Goal: Information Seeking & Learning: Understand process/instructions

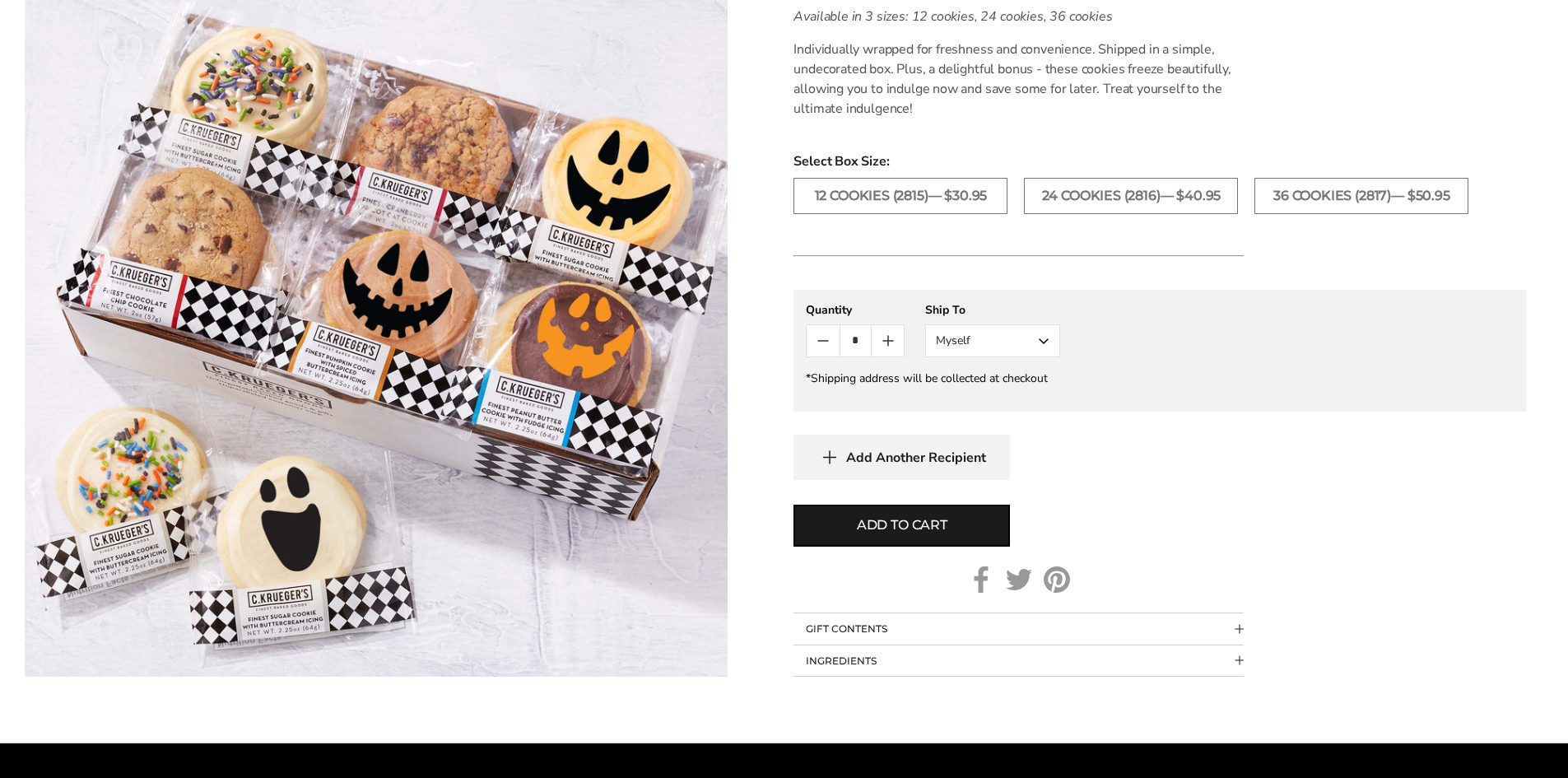
scroll to position [1346, 0]
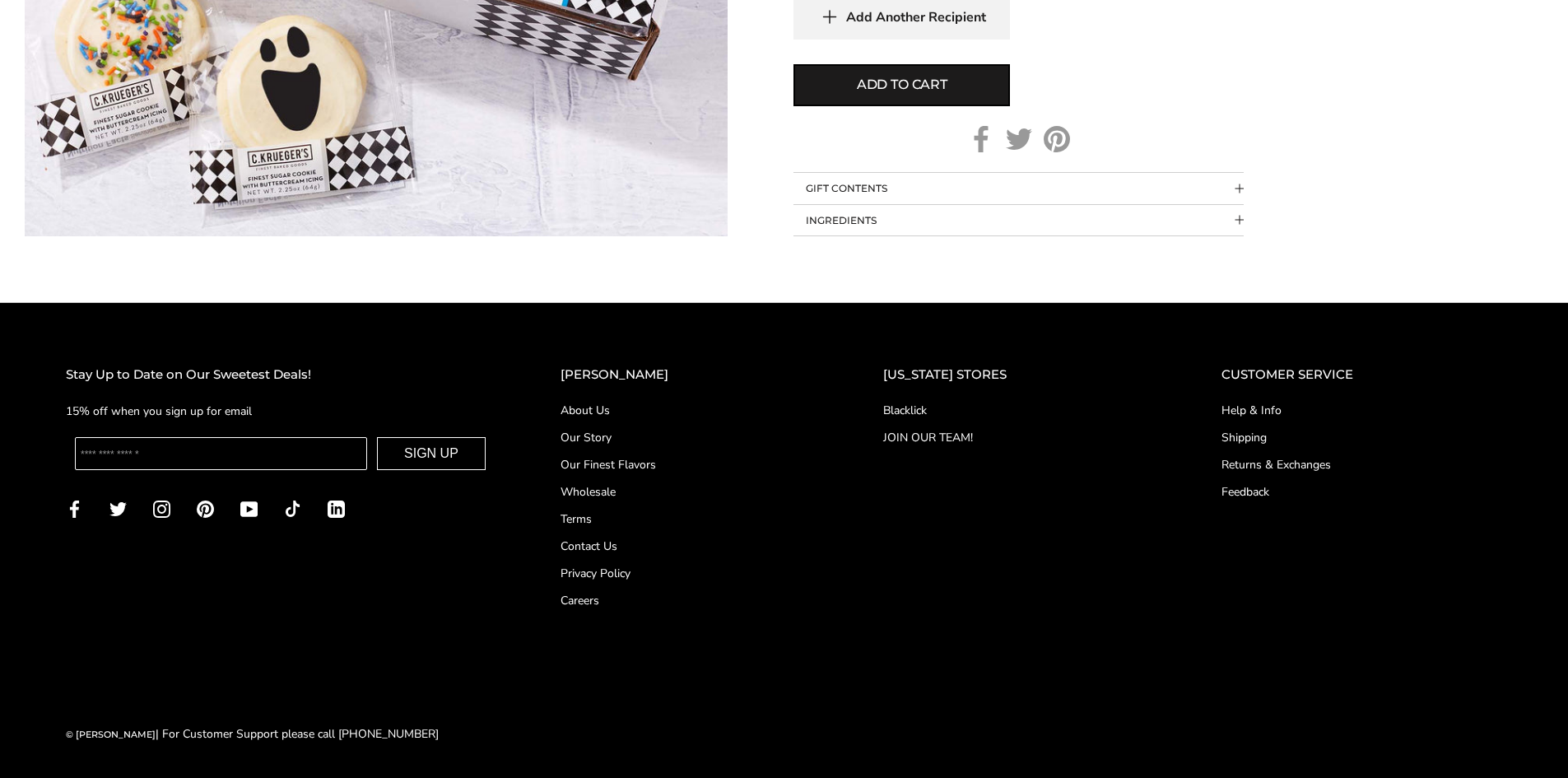
click at [1257, 434] on link "Shipping" at bounding box center [1362, 437] width 281 height 17
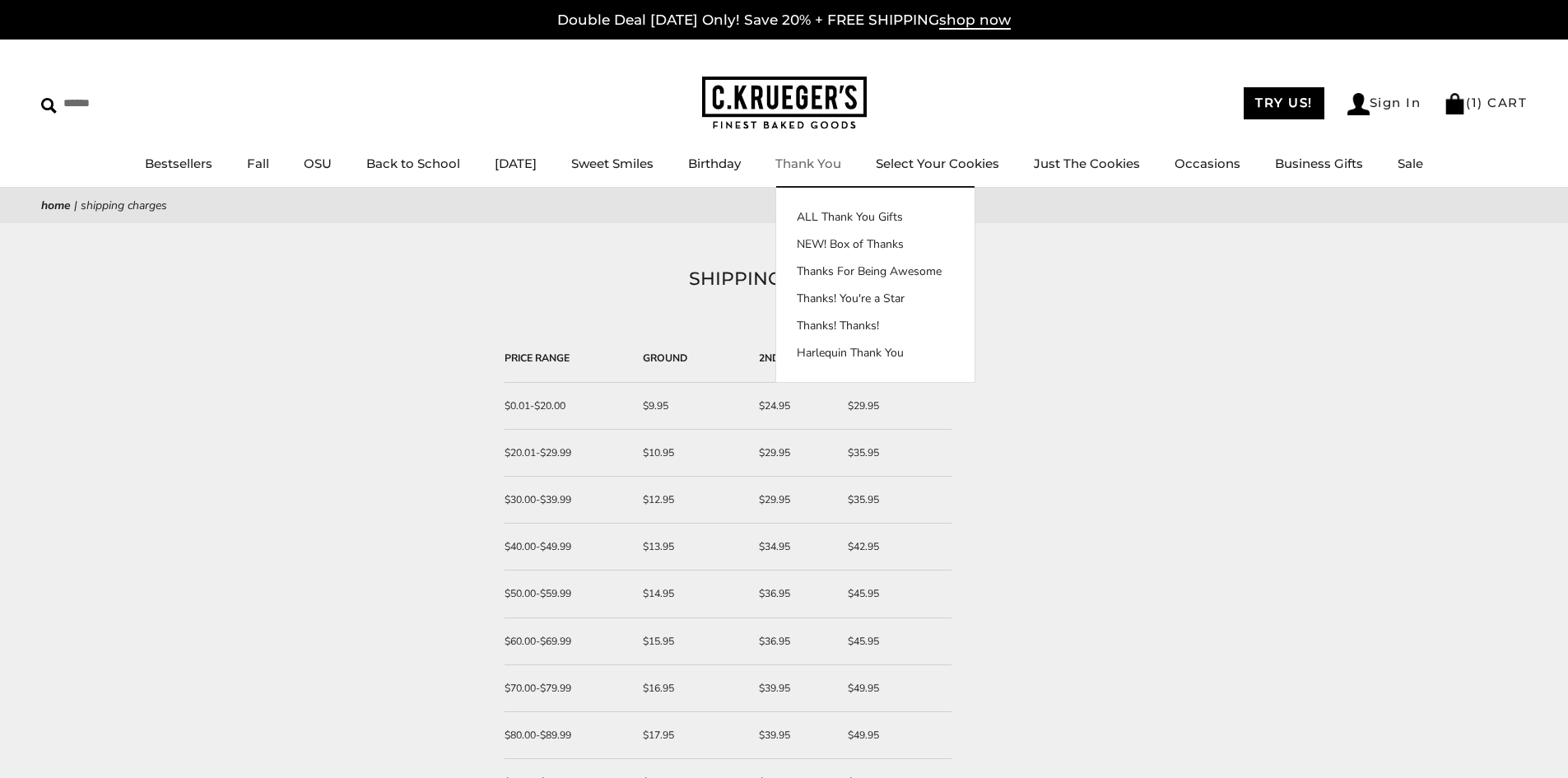
click at [815, 91] on img at bounding box center [784, 102] width 165 height 54
